Goal: Find specific page/section: Find specific page/section

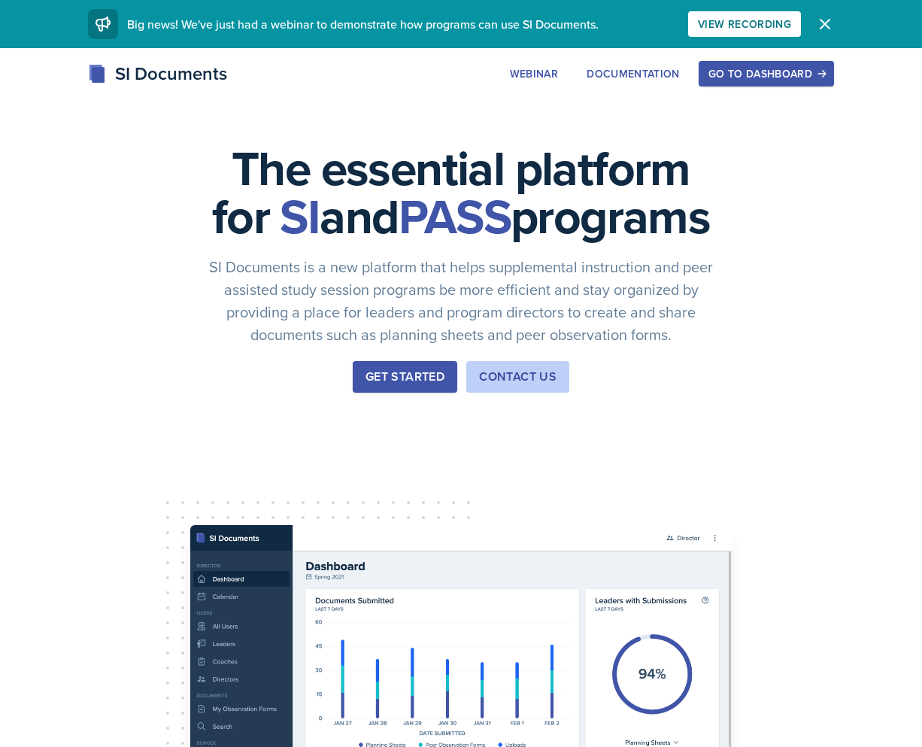
click at [757, 76] on div "Go to Dashboard" at bounding box center [767, 74] width 116 height 12
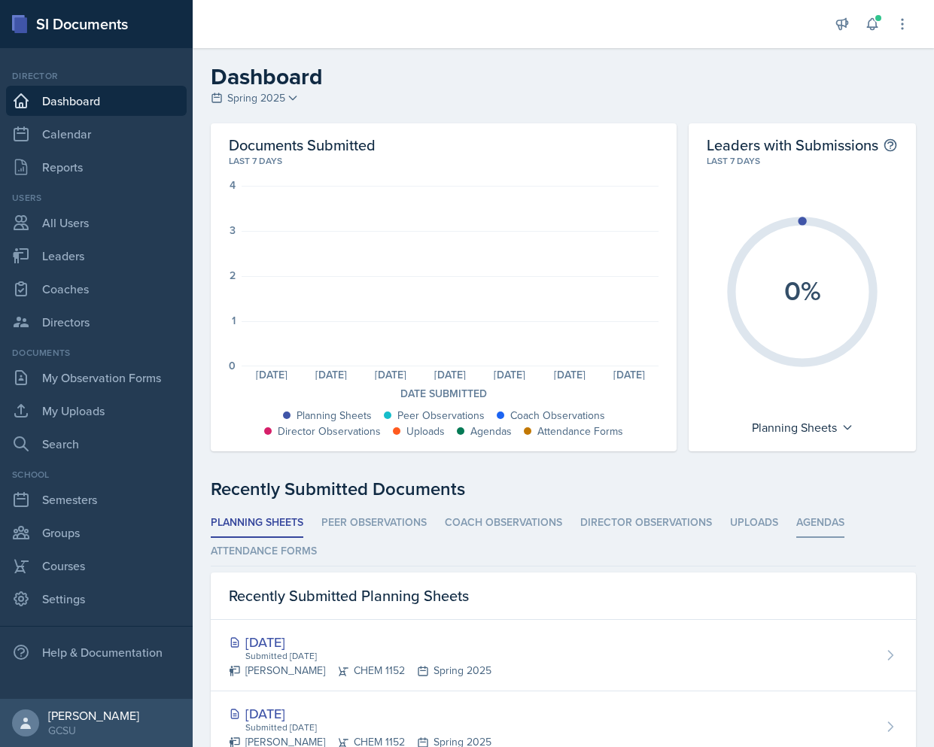
click at [814, 520] on li "Agendas" at bounding box center [820, 523] width 48 height 29
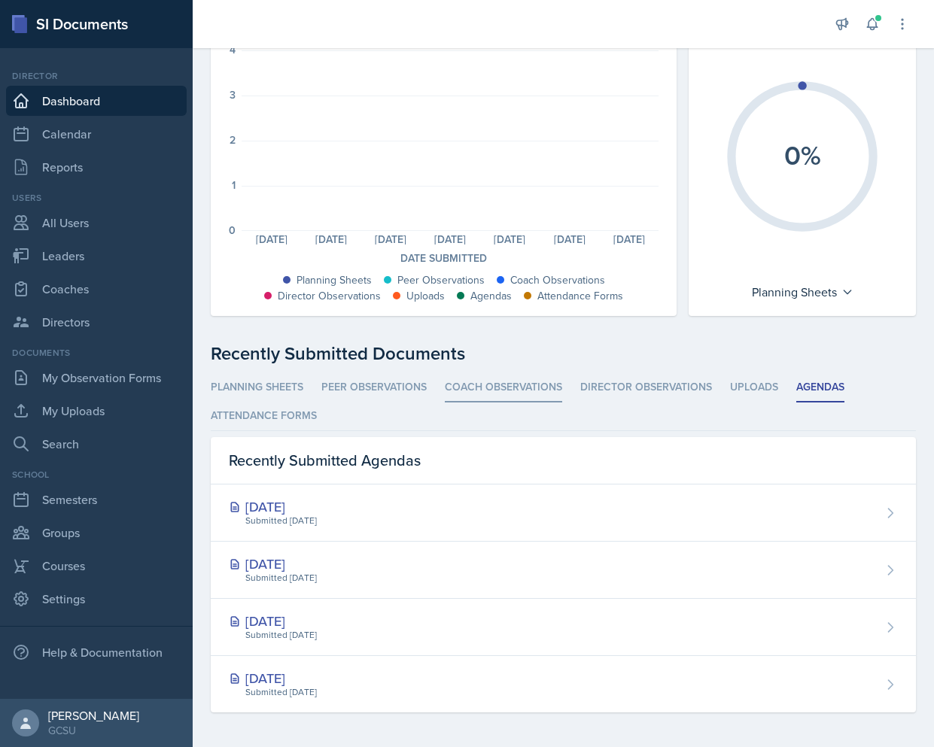
scroll to position [137, 0]
click at [87, 291] on link "Coaches" at bounding box center [96, 289] width 181 height 30
select select "986fdc3e-2246-4ffd-9cb8-78666de4ebed"
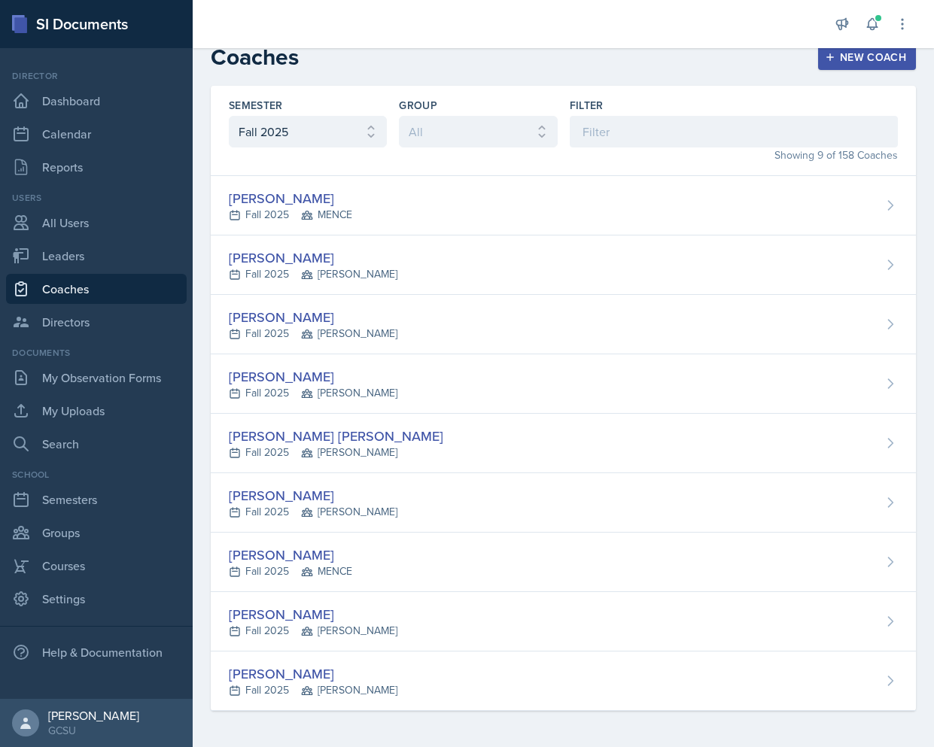
scroll to position [20, 0]
click at [96, 380] on link "My Observation Forms" at bounding box center [96, 378] width 181 height 30
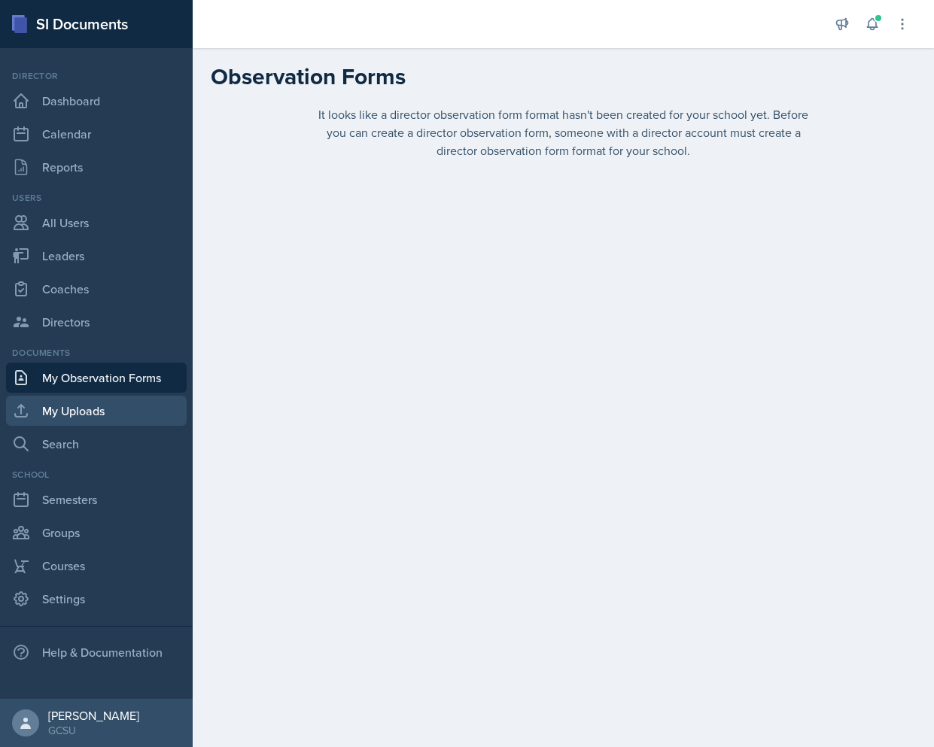
click at [81, 414] on link "My Uploads" at bounding box center [96, 411] width 181 height 30
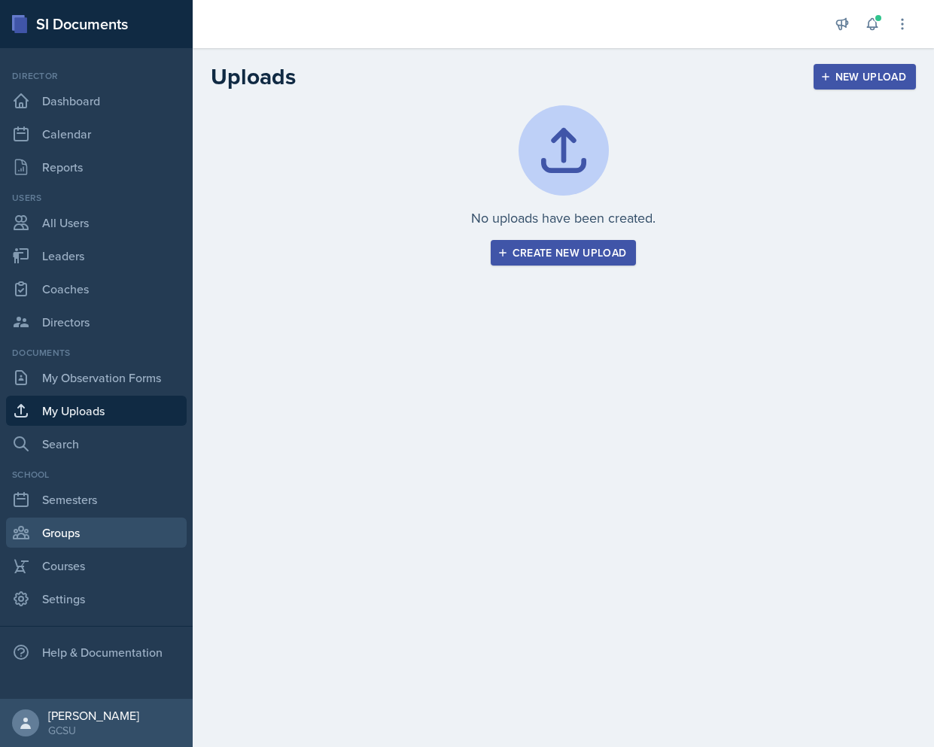
click at [73, 533] on link "Groups" at bounding box center [96, 533] width 181 height 30
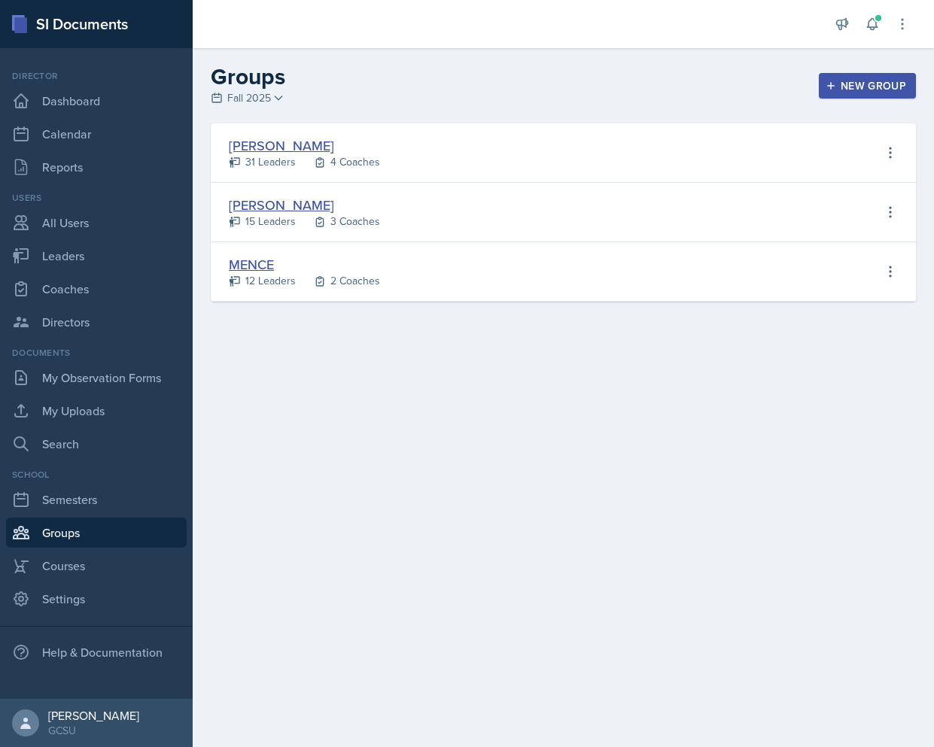
click at [248, 143] on link "[PERSON_NAME]" at bounding box center [281, 145] width 105 height 19
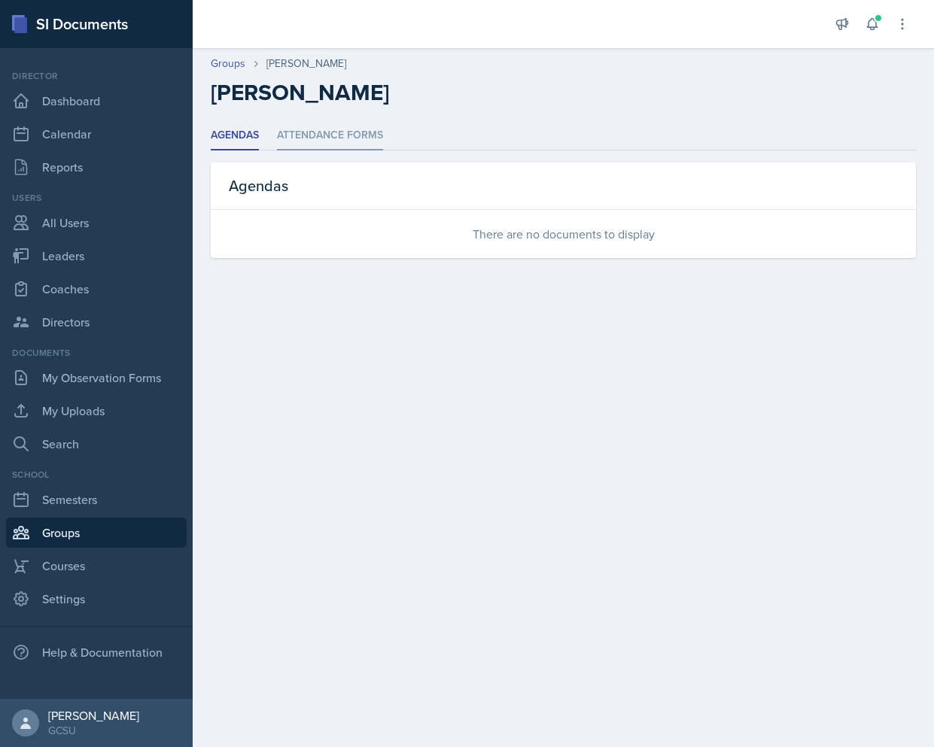
click at [321, 137] on li "Attendance Forms" at bounding box center [330, 135] width 106 height 29
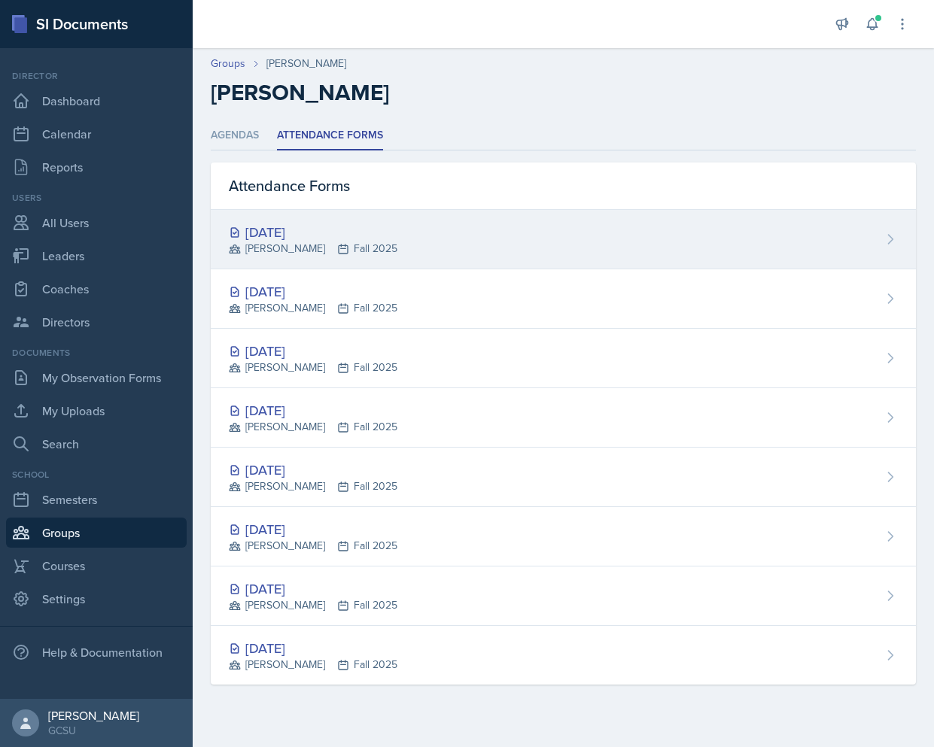
click at [299, 229] on div "[DATE]" at bounding box center [313, 232] width 169 height 20
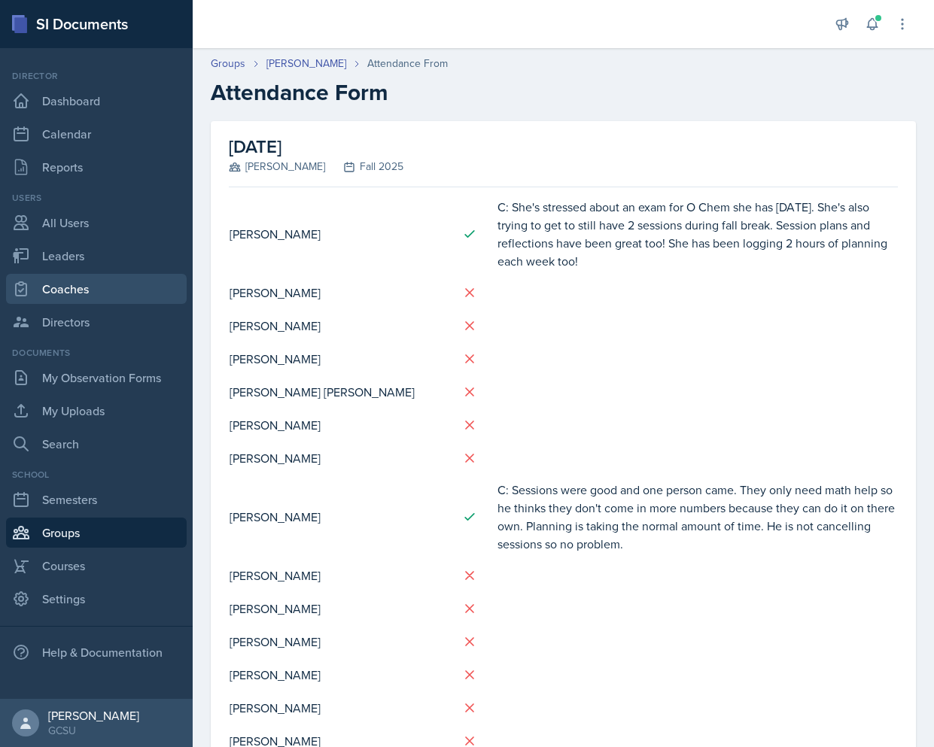
click at [71, 282] on link "Coaches" at bounding box center [96, 289] width 181 height 30
select select "986fdc3e-2246-4ffd-9cb8-78666de4ebed"
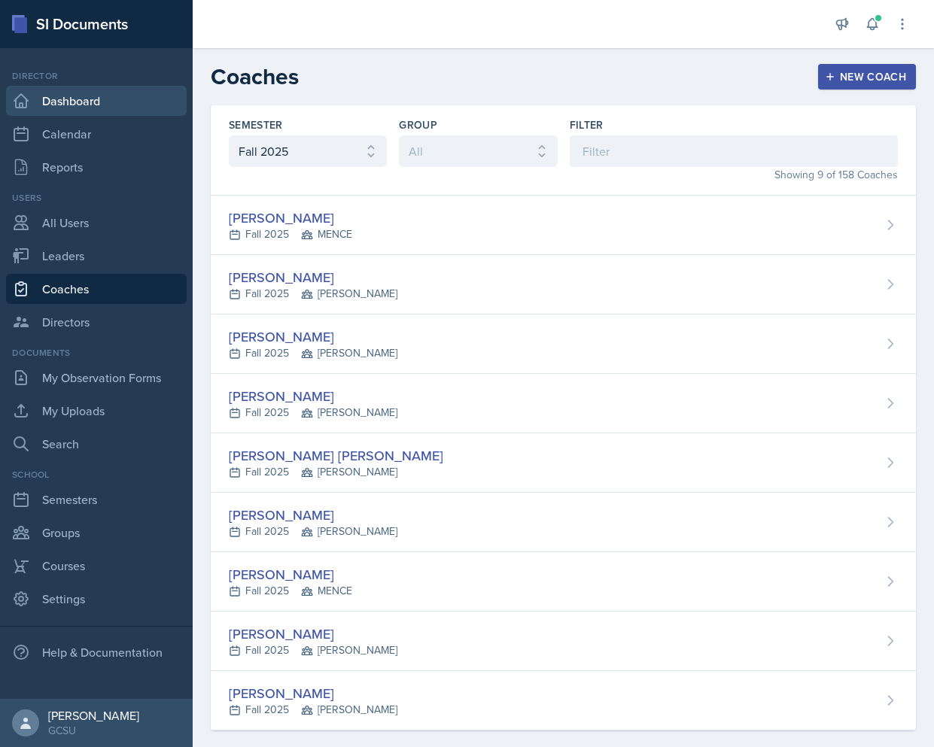
click at [79, 101] on link "Dashboard" at bounding box center [96, 101] width 181 height 30
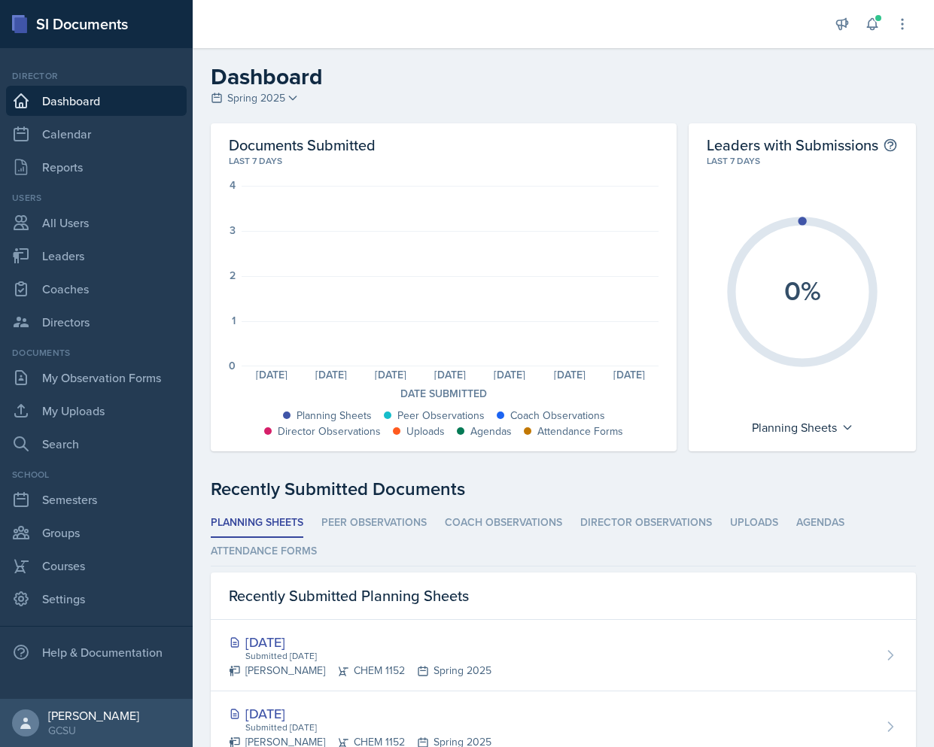
click at [261, 97] on span "Spring 2025" at bounding box center [256, 98] width 58 height 16
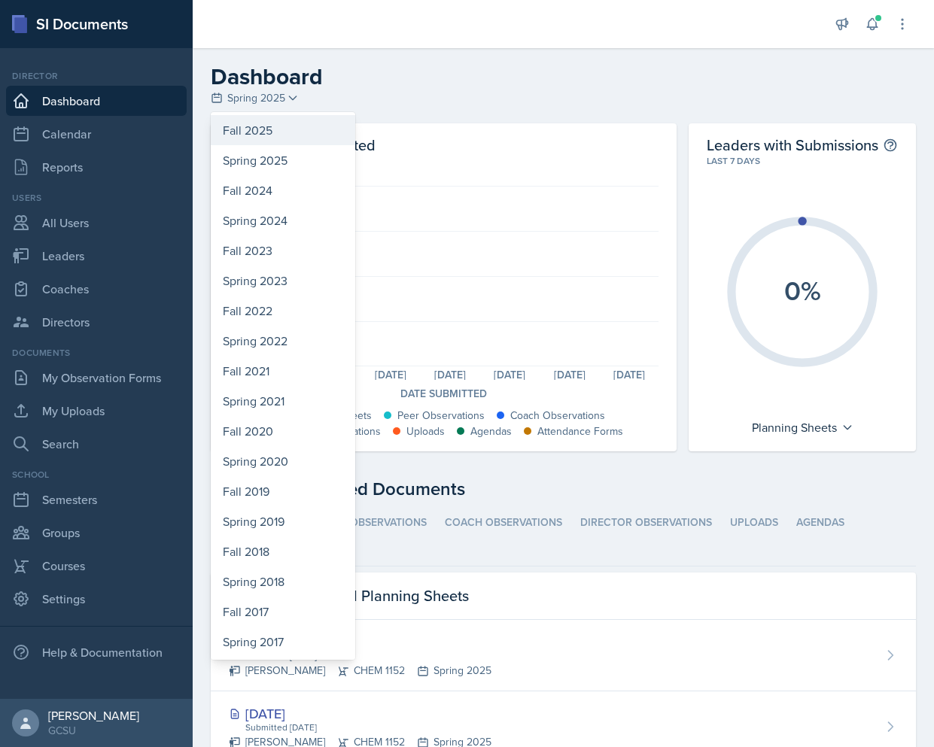
click at [259, 129] on div "Fall 2025" at bounding box center [283, 130] width 144 height 30
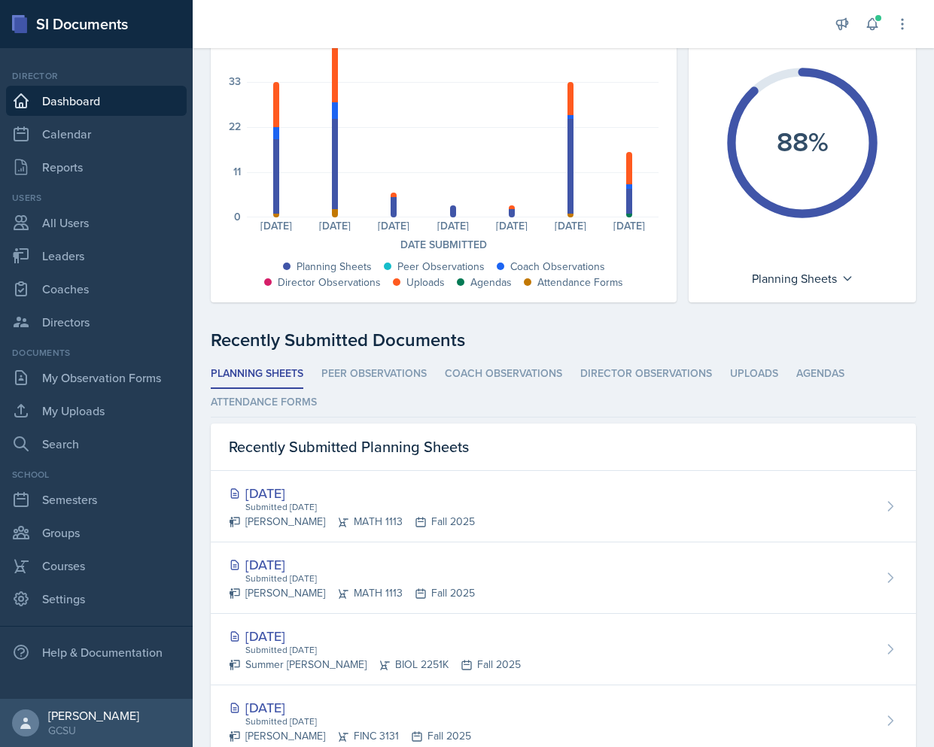
scroll to position [150, 0]
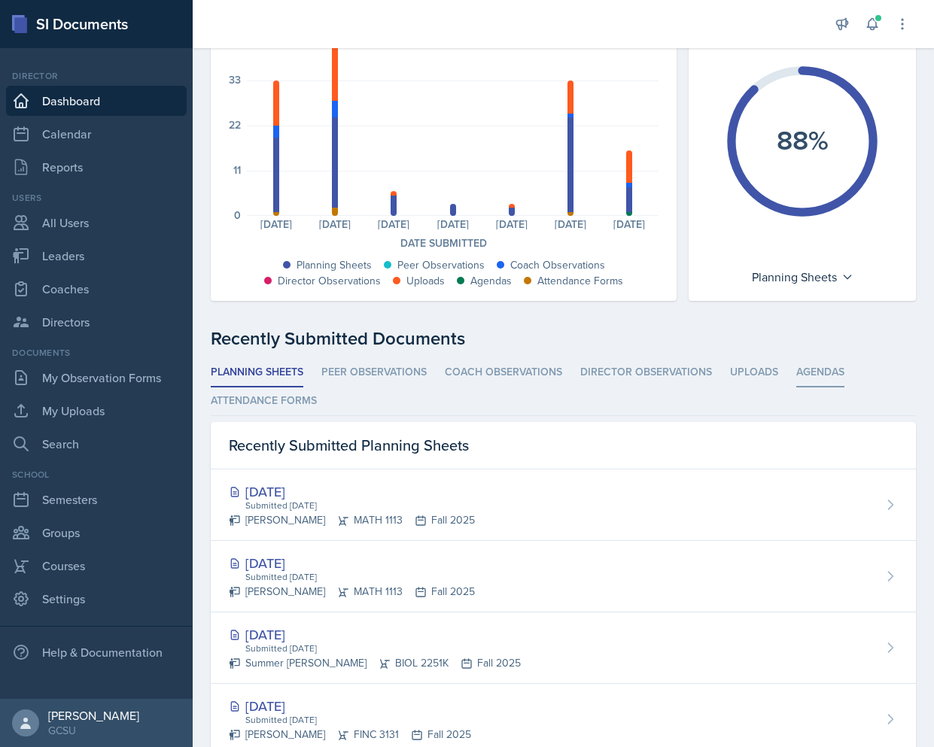
click at [830, 370] on li "Agendas" at bounding box center [820, 372] width 48 height 29
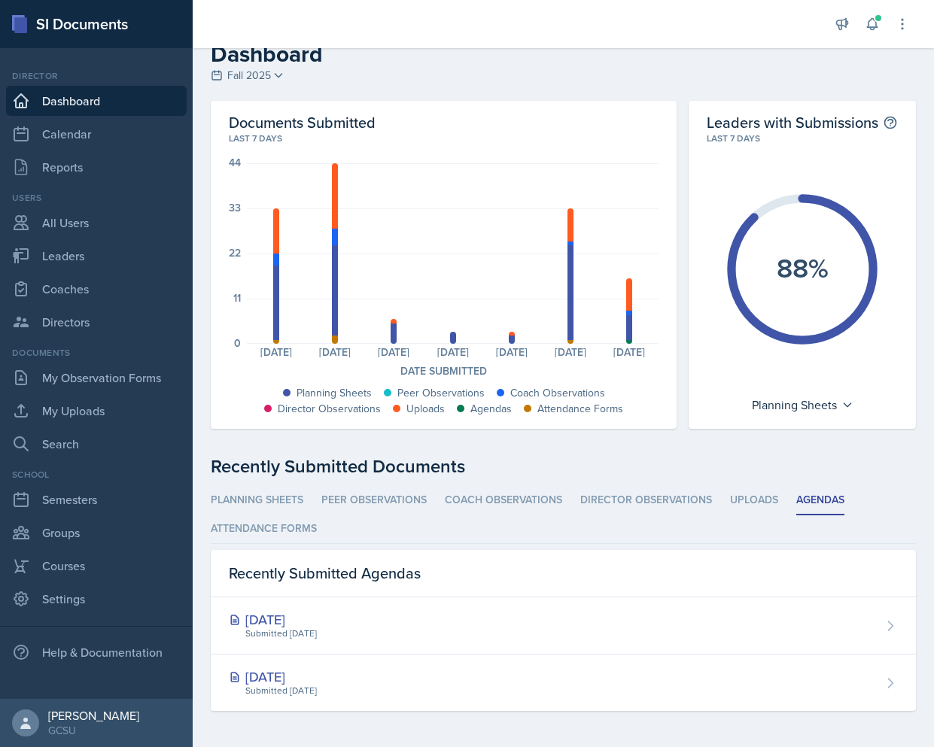
scroll to position [23, 0]
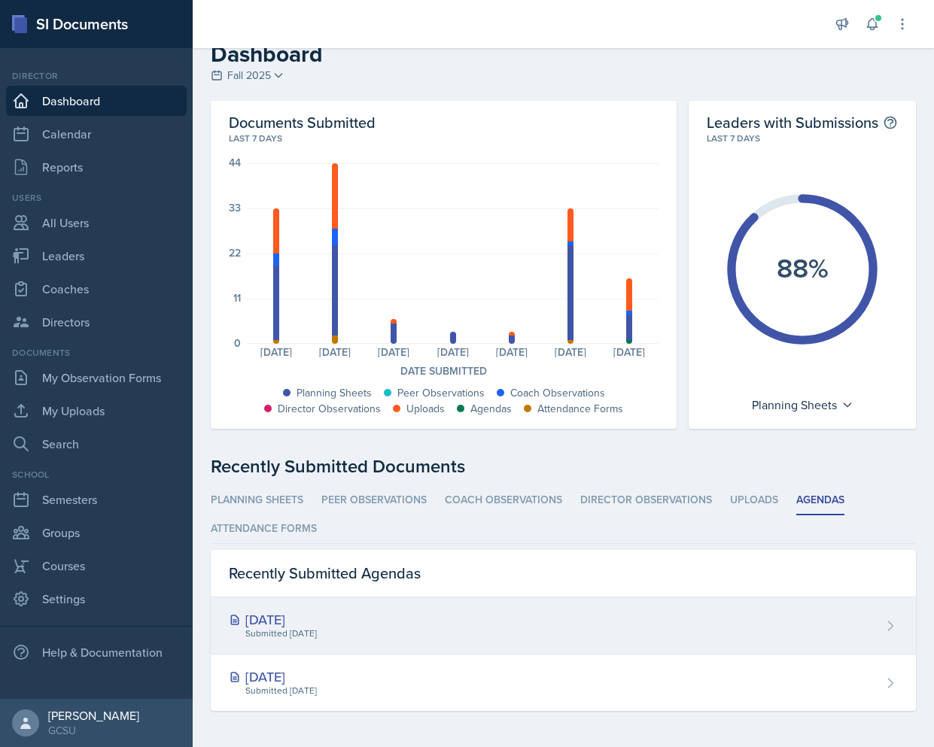
click at [302, 619] on div "[DATE]" at bounding box center [273, 619] width 88 height 20
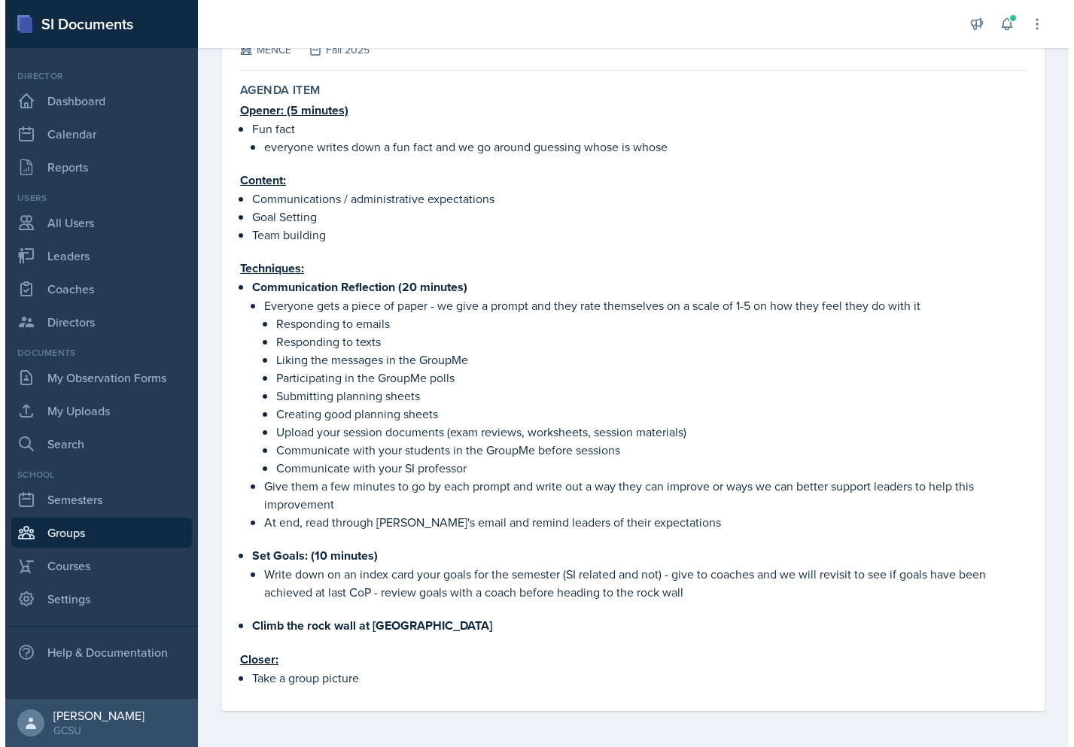
scroll to position [117, 0]
